Goal: Book appointment/travel/reservation

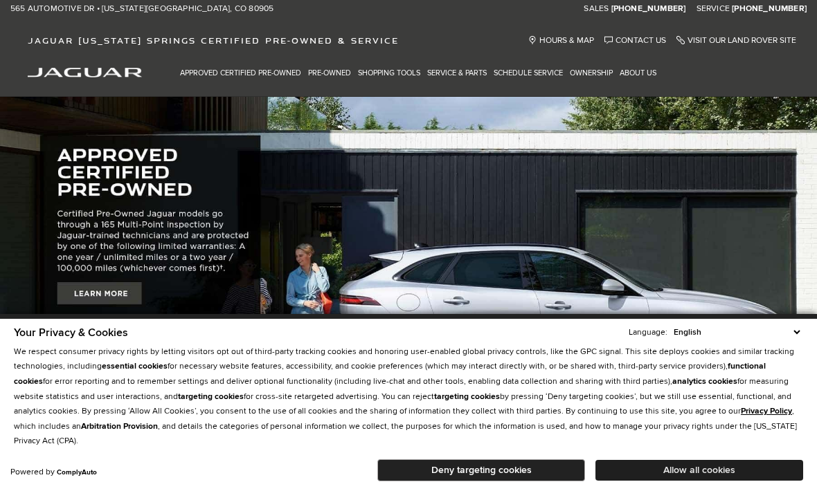
click at [702, 469] on button "Allow all cookies" at bounding box center [699, 470] width 208 height 21
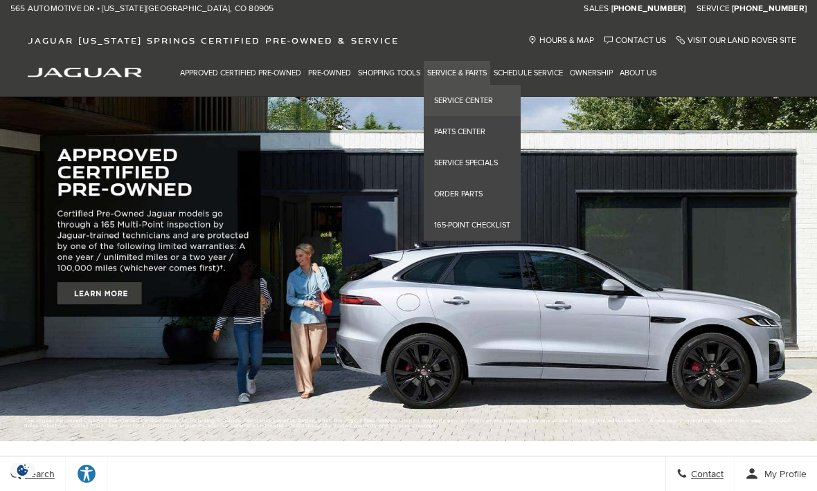
click at [461, 96] on link "Service Center" at bounding box center [472, 100] width 97 height 31
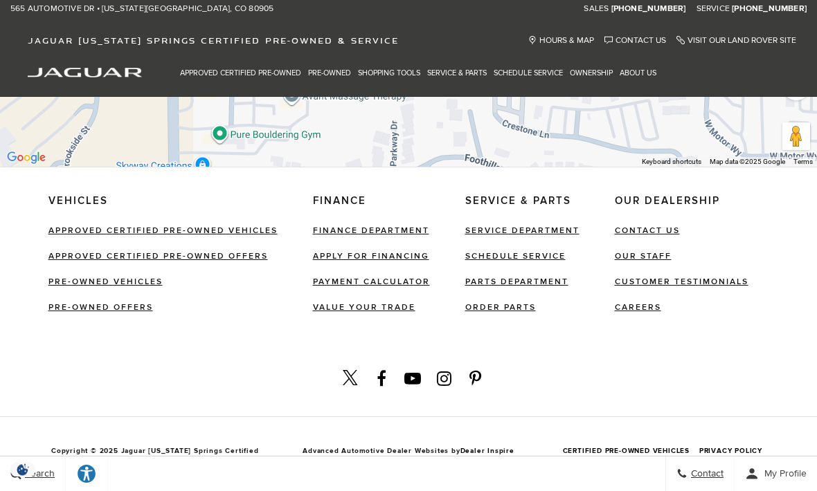
scroll to position [1038, 0]
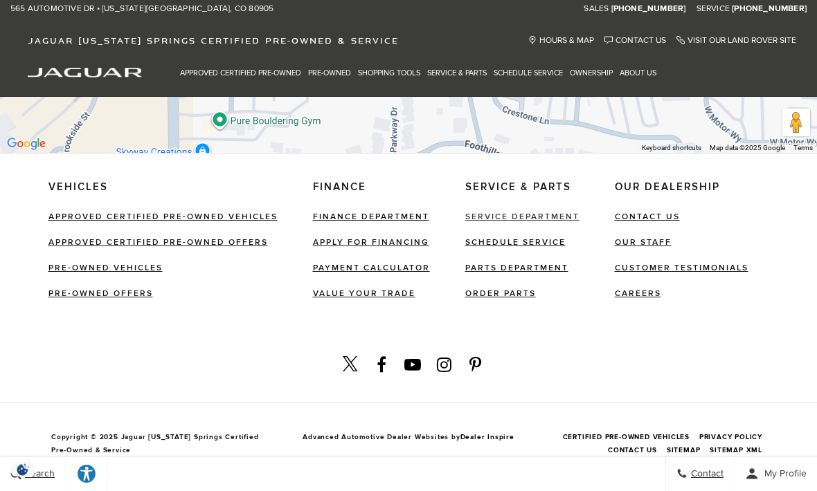
click at [536, 215] on link "Service Department" at bounding box center [522, 218] width 114 height 10
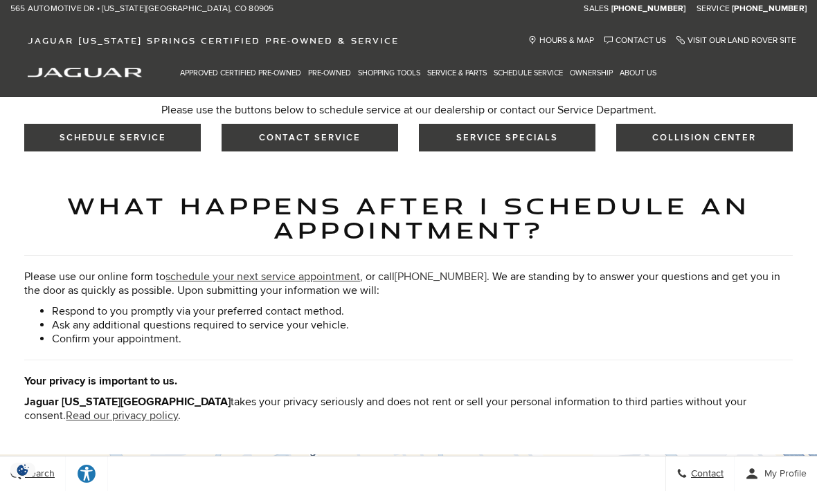
scroll to position [459, 0]
click at [133, 147] on link "SCHEDULE SERVICE" at bounding box center [112, 139] width 177 height 28
